Goal: Information Seeking & Learning: Learn about a topic

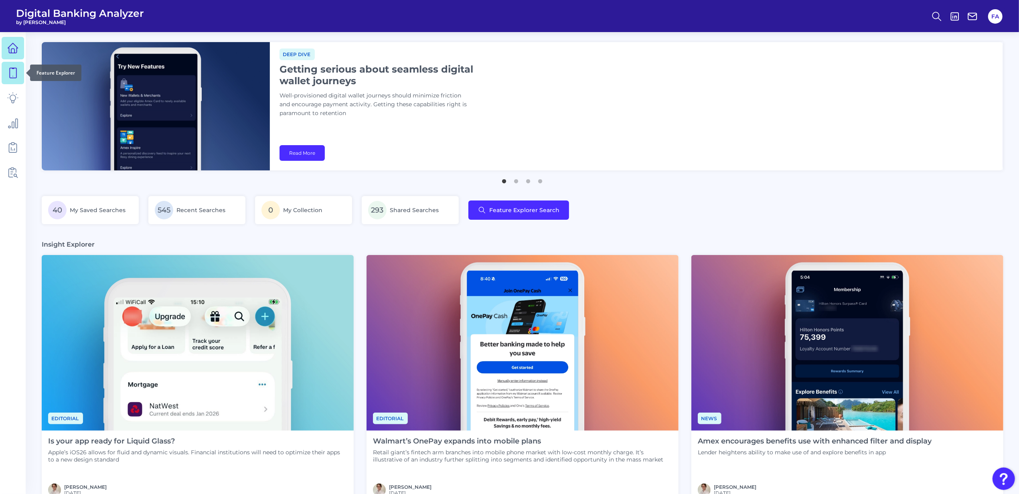
click at [13, 73] on icon at bounding box center [12, 72] width 11 height 11
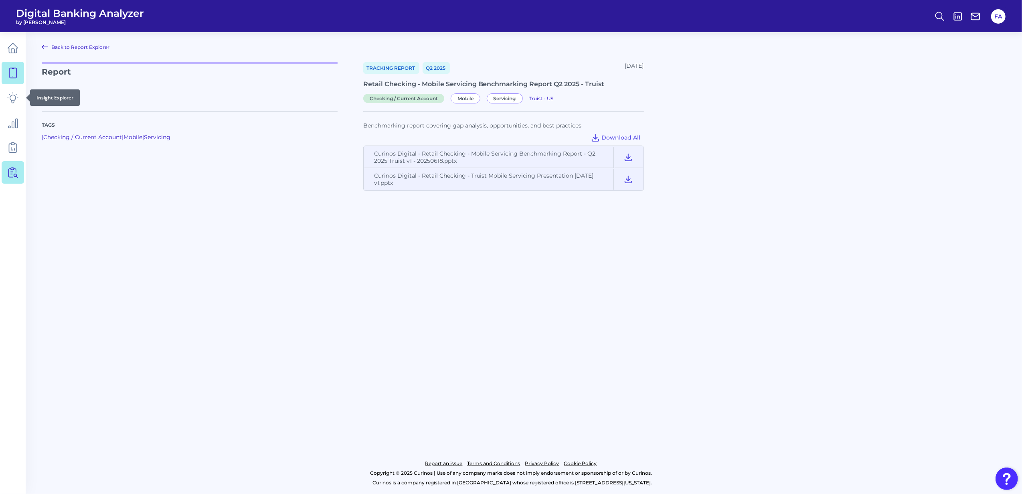
click at [10, 75] on icon at bounding box center [12, 72] width 11 height 11
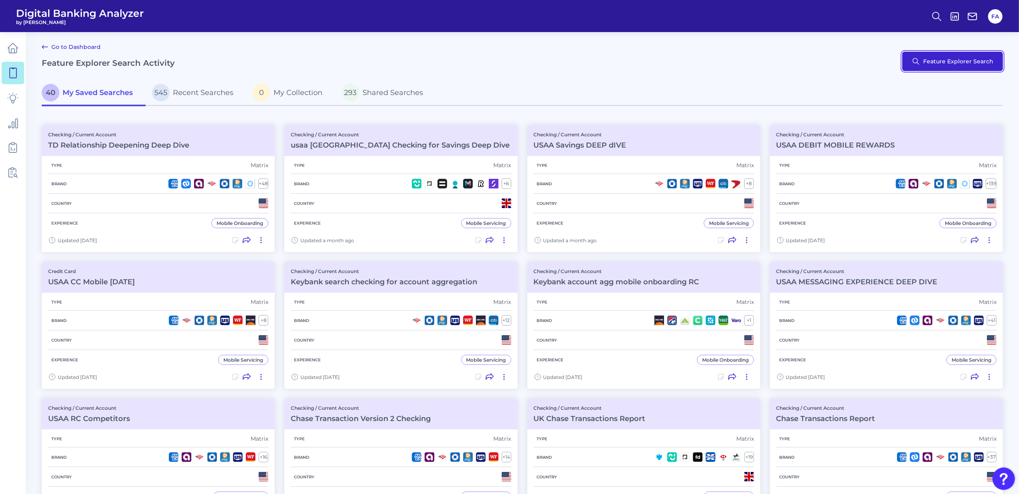
click at [937, 63] on button "Feature Explorer Search" at bounding box center [952, 61] width 101 height 19
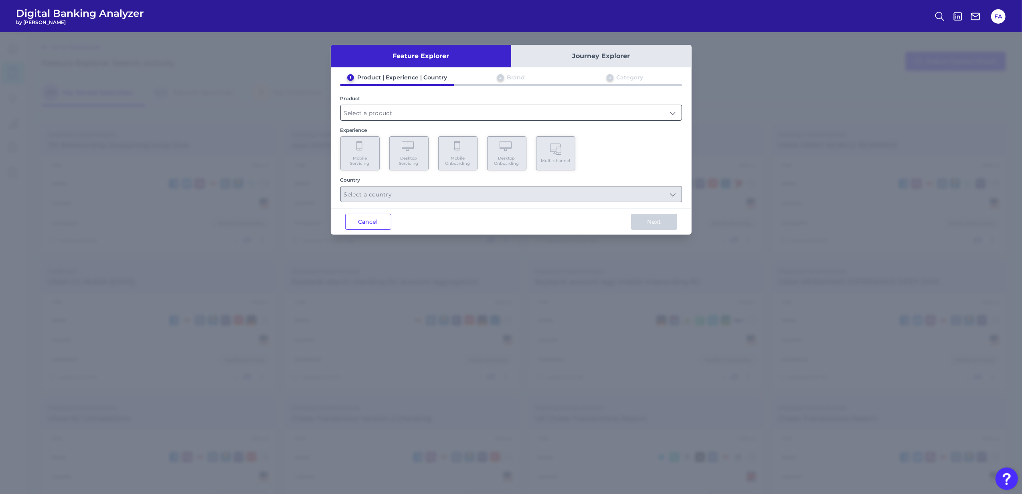
click at [401, 114] on input "text" at bounding box center [511, 112] width 341 height 15
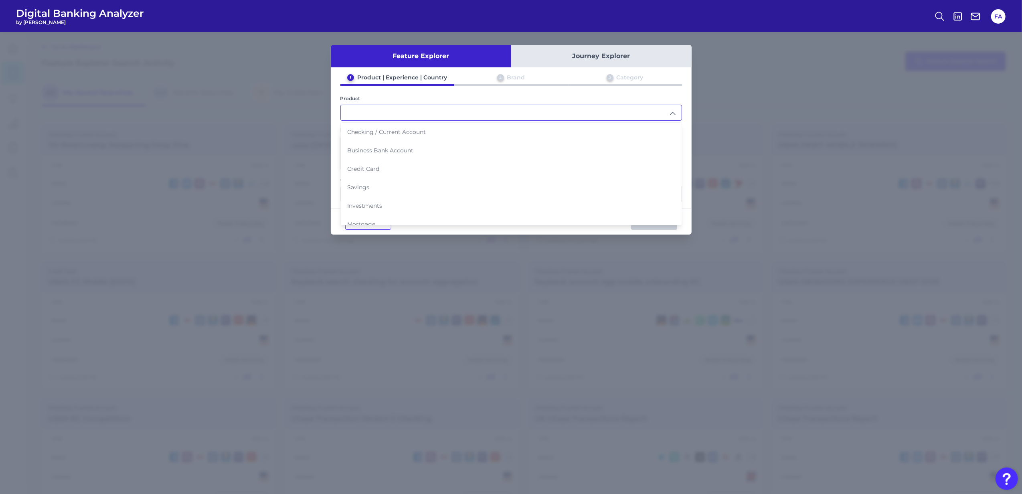
click at [401, 115] on input "text" at bounding box center [511, 112] width 341 height 15
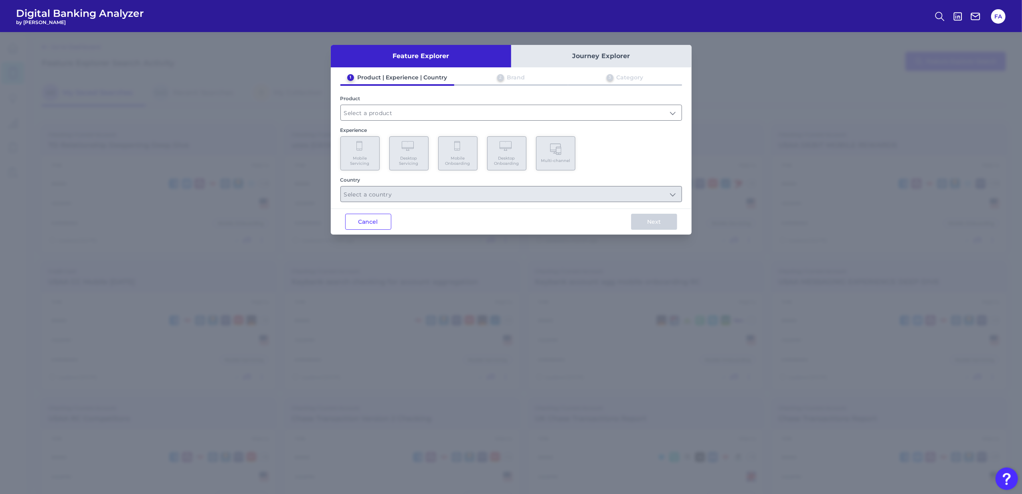
click at [377, 209] on div "Cancel Next" at bounding box center [511, 221] width 361 height 26
drag, startPoint x: 377, startPoint y: 209, endPoint x: 375, endPoint y: 223, distance: 14.5
click at [380, 222] on button "Cancel" at bounding box center [368, 222] width 46 height 16
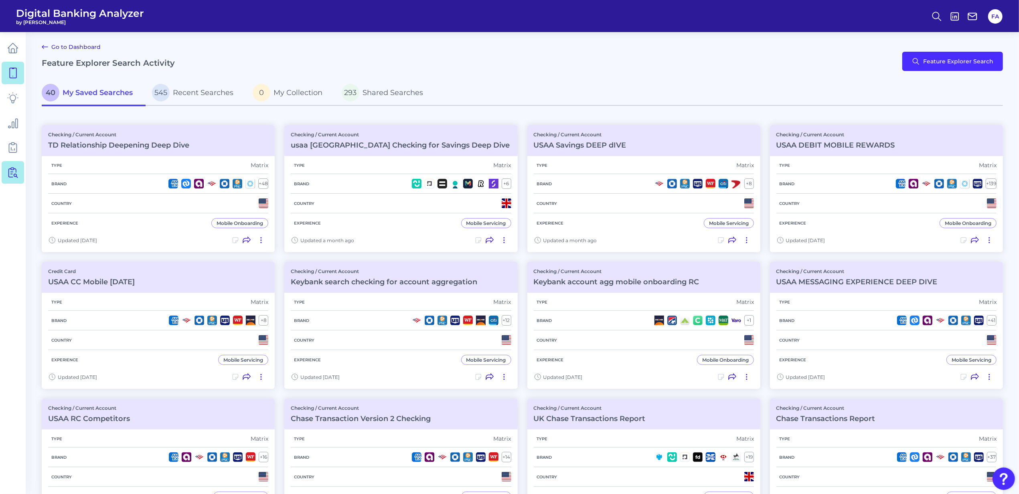
click at [13, 175] on icon at bounding box center [12, 172] width 11 height 11
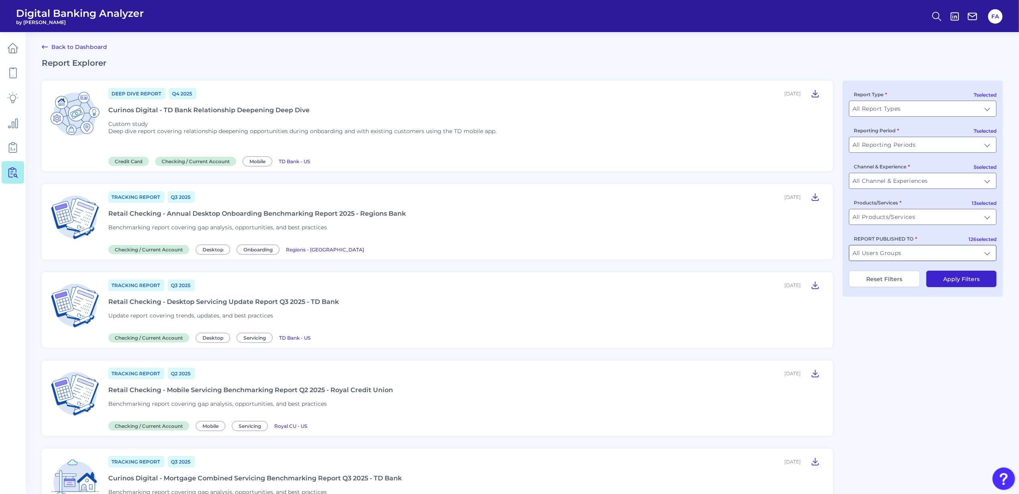
click at [882, 253] on input "All Users Groups" at bounding box center [922, 252] width 147 height 15
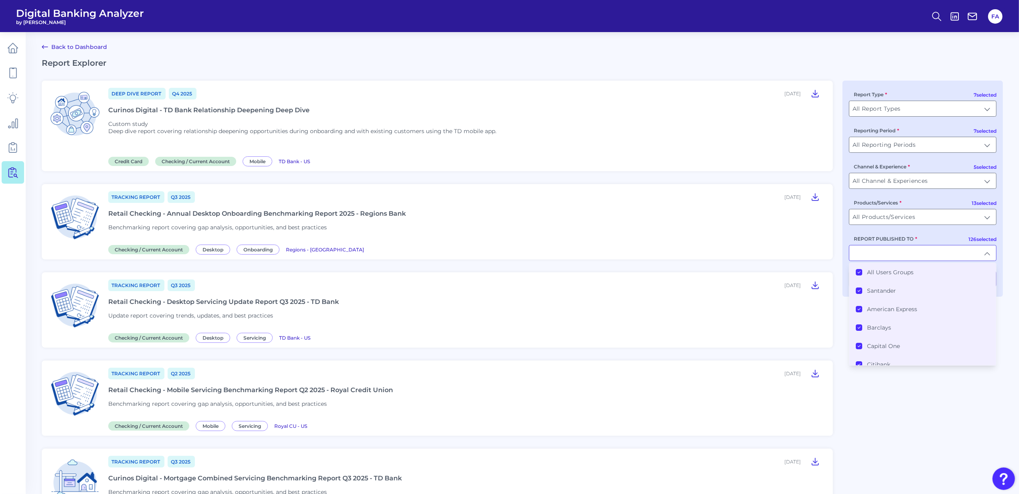
click at [876, 276] on label "All Users Groups" at bounding box center [890, 272] width 47 height 7
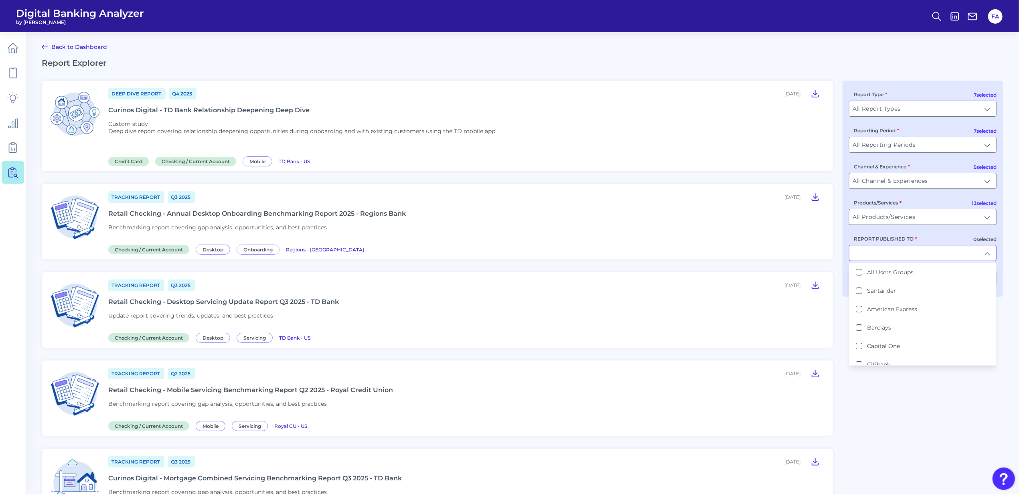
click at [874, 253] on input "REPORT PUBLISHED TO" at bounding box center [922, 252] width 147 height 15
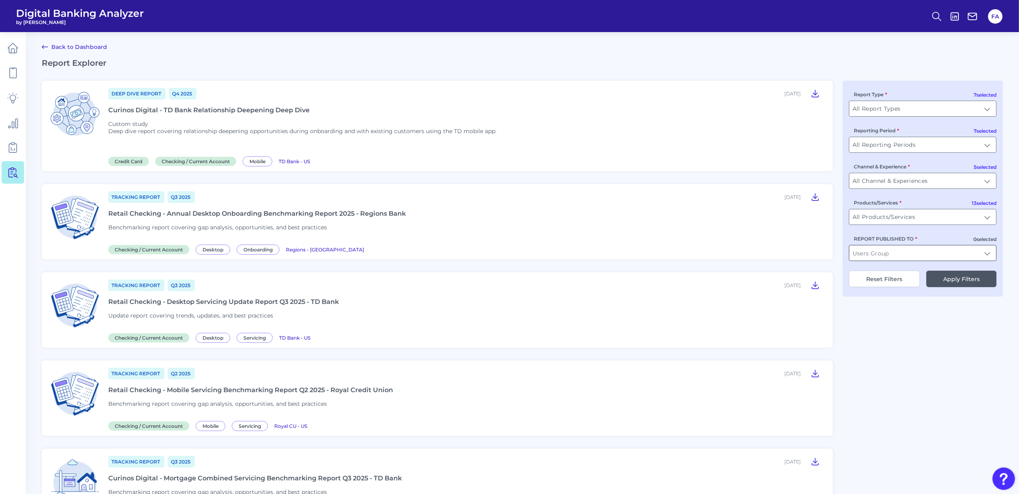
drag, startPoint x: 881, startPoint y: 255, endPoint x: 888, endPoint y: 257, distance: 6.6
click at [887, 256] on input "REPORT PUBLISHED TO" at bounding box center [922, 252] width 147 height 15
click at [873, 281] on li "Regions" at bounding box center [922, 272] width 147 height 18
type input "Regions"
drag, startPoint x: 904, startPoint y: 354, endPoint x: 942, endPoint y: 315, distance: 54.7
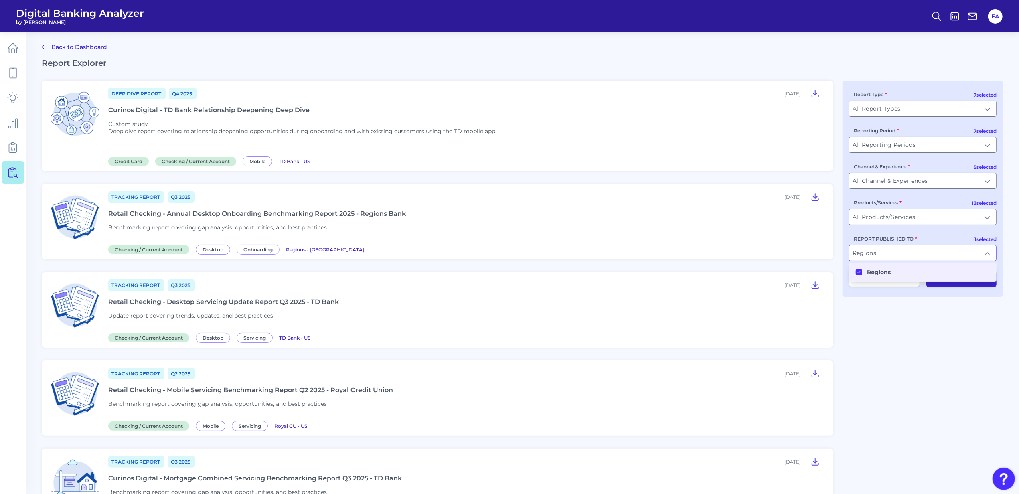
click at [947, 281] on button "Apply Filters" at bounding box center [961, 279] width 70 height 16
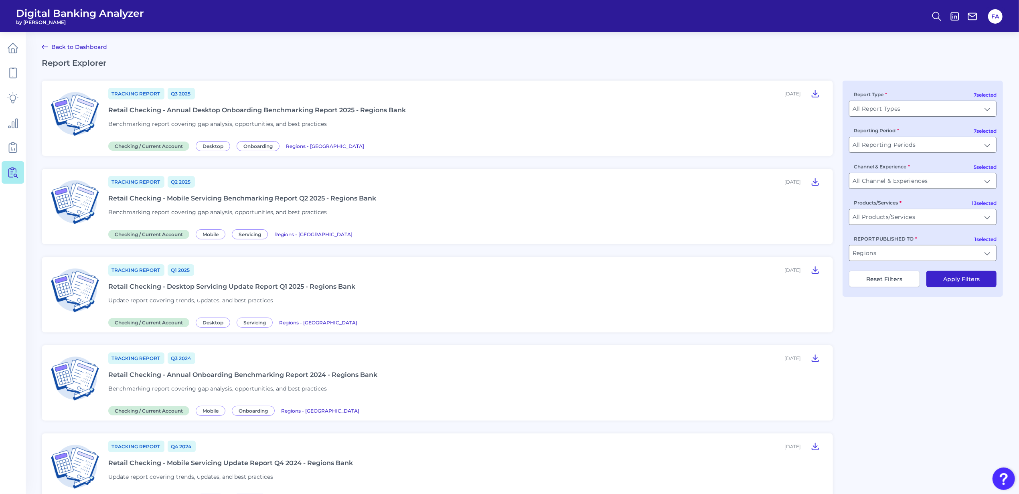
click at [191, 197] on div "Retail Checking - Mobile Servicing Benchmarking Report Q2 2025 - Regions Bank" at bounding box center [242, 198] width 268 height 8
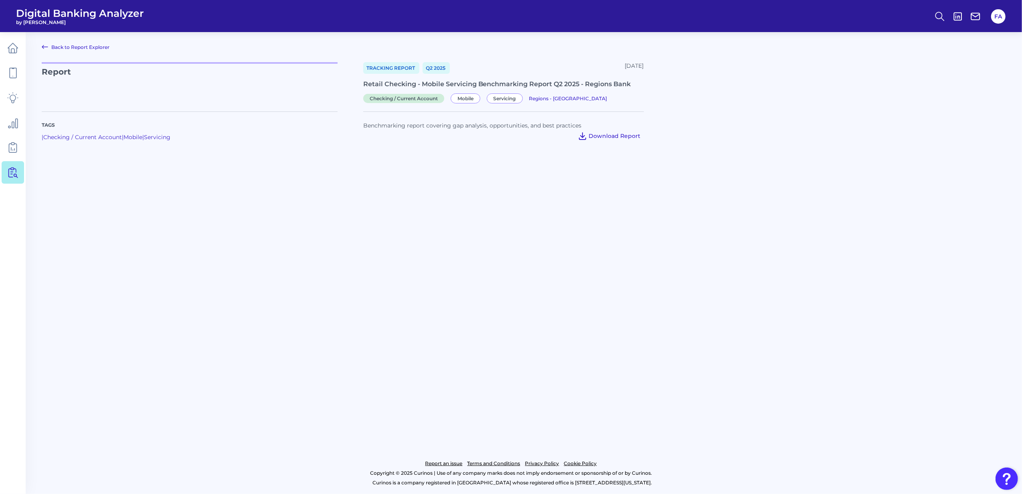
click at [581, 131] on button "Download Report" at bounding box center [609, 135] width 69 height 13
